Goal: Transaction & Acquisition: Purchase product/service

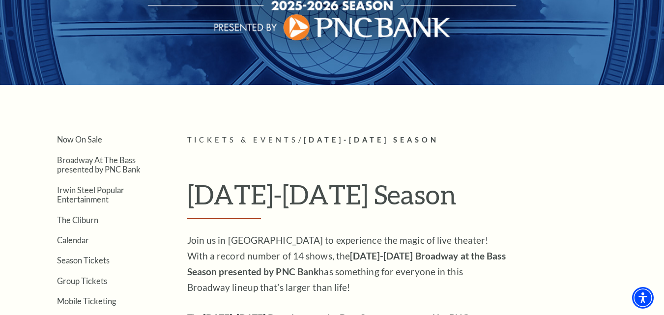
scroll to position [197, 0]
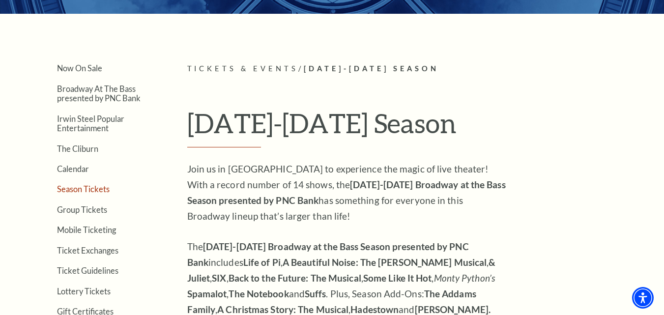
click at [98, 191] on link "Season Tickets" at bounding box center [83, 188] width 53 height 9
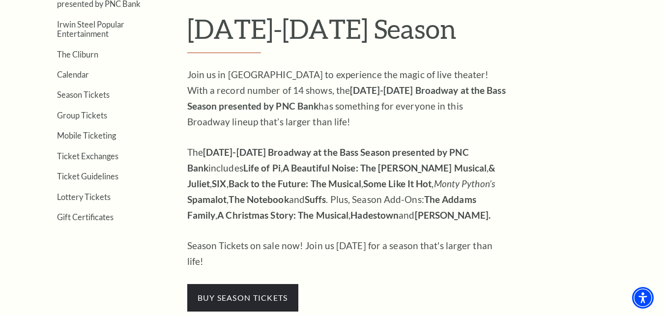
scroll to position [295, 0]
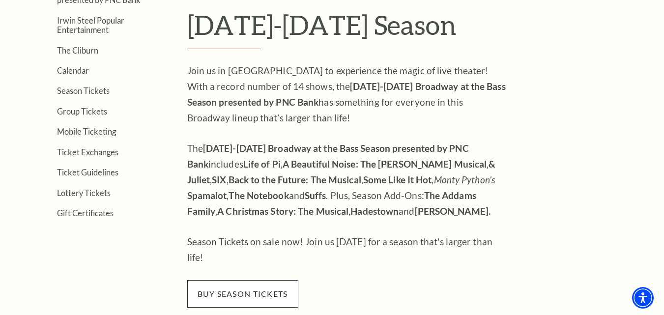
click at [253, 280] on span "buy season tickets" at bounding box center [242, 294] width 111 height 28
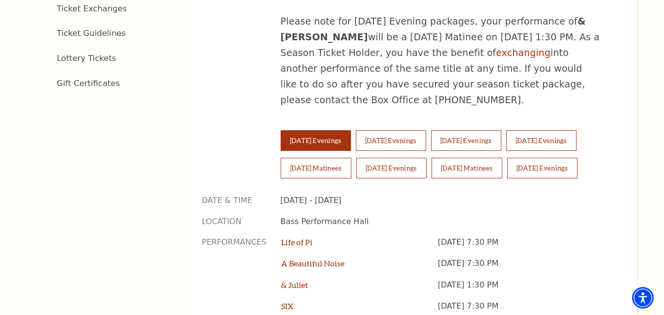
scroll to position [639, 0]
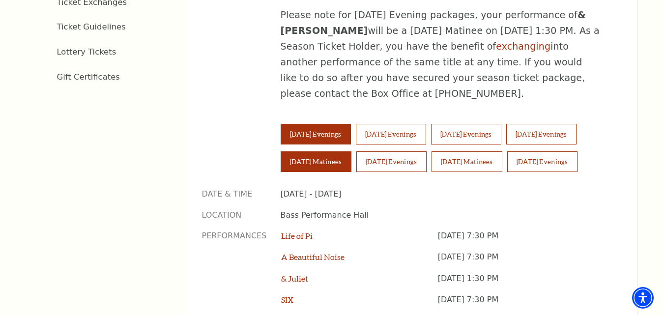
click at [295, 151] on button "Saturday Matinees" at bounding box center [316, 161] width 71 height 21
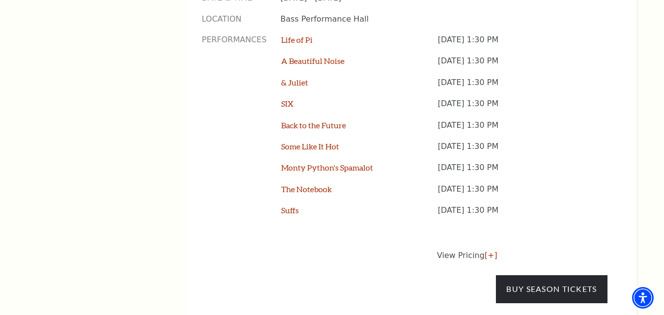
scroll to position [836, 0]
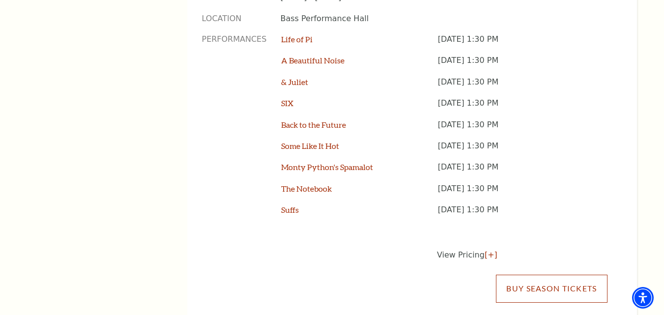
click at [561, 275] on link "Buy Season Tickets" at bounding box center [551, 289] width 111 height 28
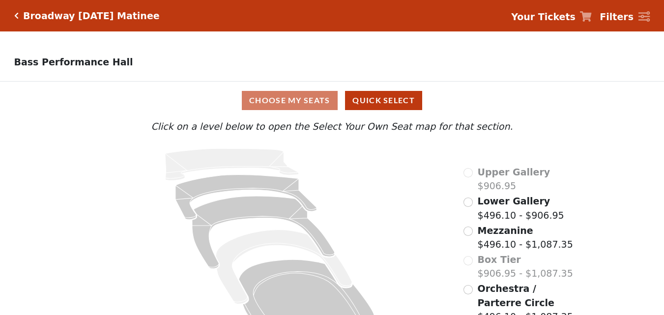
scroll to position [36, 0]
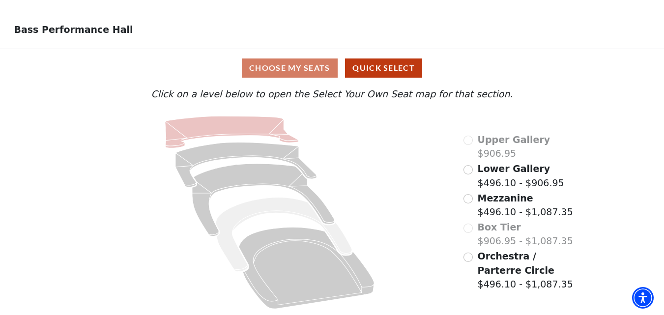
click at [232, 125] on icon at bounding box center [232, 132] width 134 height 32
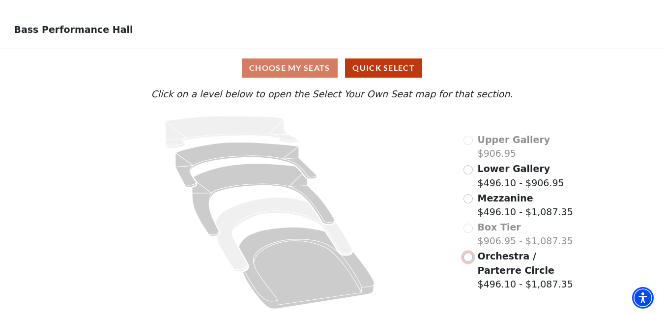
click at [468, 255] on input "Orchestra / Parterre Circle$496.10 - $1,087.35\a" at bounding box center [468, 257] width 9 height 9
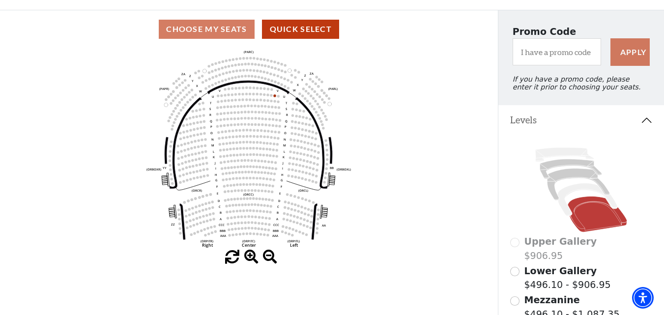
scroll to position [95, 0]
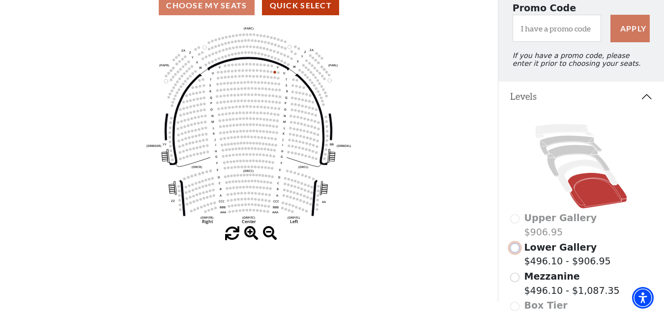
click at [513, 252] on input "Lower Gallery$496.10 - $906.95\a" at bounding box center [515, 247] width 9 height 9
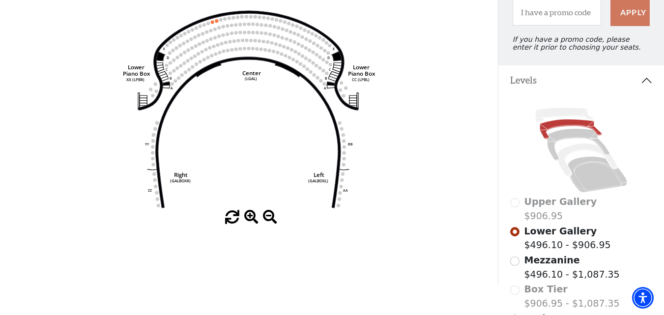
scroll to position [148, 0]
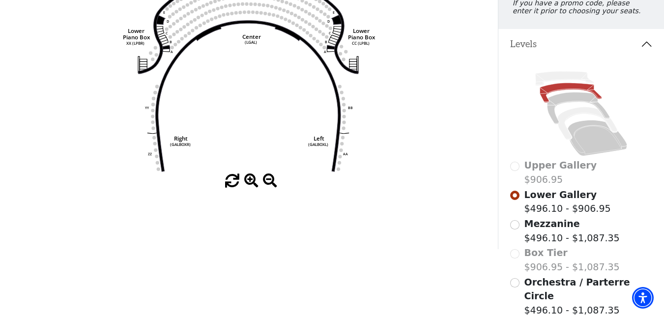
click at [521, 231] on div "Mezzanine $496.10 - $1,087.35" at bounding box center [582, 231] width 142 height 28
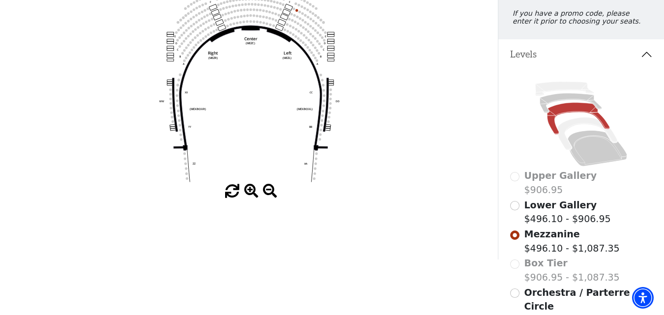
scroll to position [193, 0]
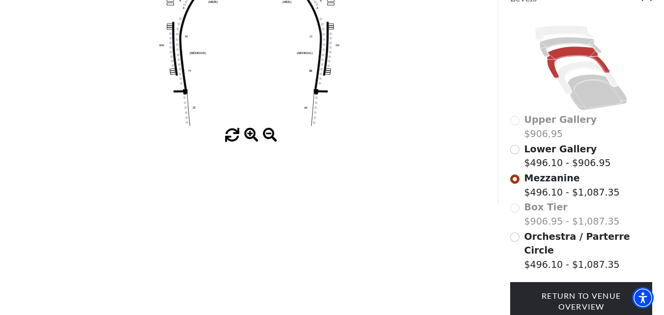
click at [517, 214] on div "Box Tier $906.95 - $1,087.35" at bounding box center [582, 214] width 142 height 28
